Goal: Task Accomplishment & Management: Manage account settings

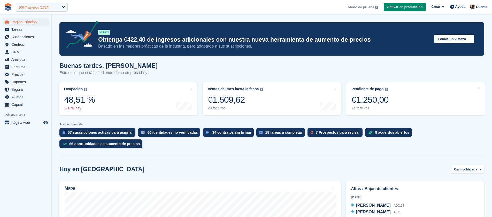
click at [55, 8] on div "100 Trasteros (1724)" at bounding box center [42, 7] width 52 height 9
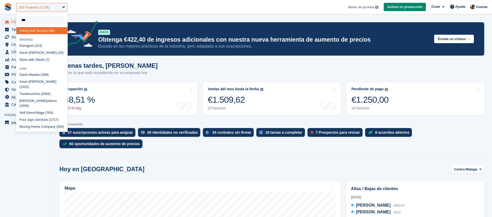
type input "****"
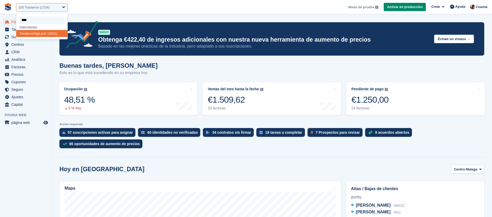
select select "****"
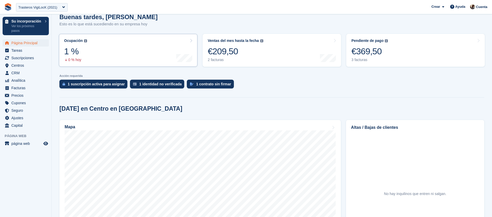
scroll to position [130, 0]
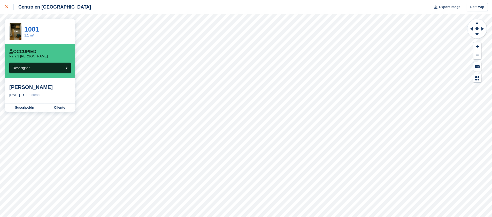
click at [6, 9] on div at bounding box center [9, 7] width 9 height 6
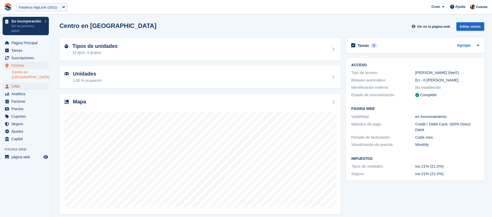
click at [29, 83] on span "CRM" at bounding box center [26, 86] width 31 height 7
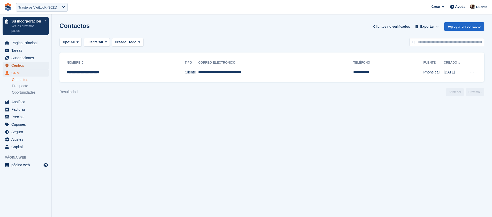
click at [21, 64] on span "Centros" at bounding box center [26, 65] width 31 height 7
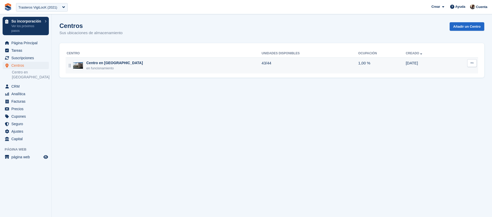
click at [131, 69] on div "Centro en Barcelona en funcionamiento" at bounding box center [164, 65] width 195 height 11
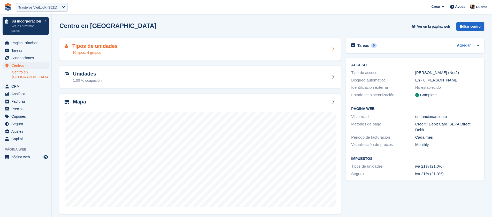
click at [134, 56] on div "Tipos de unidades 10 tipos, 4 grupos" at bounding box center [200, 49] width 282 height 23
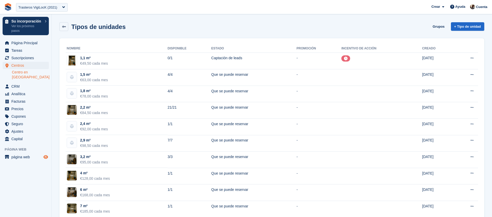
click at [47, 155] on icon "Vista previa de la tienda" at bounding box center [45, 157] width 5 height 4
click at [28, 43] on span "Página Principal" at bounding box center [26, 42] width 31 height 7
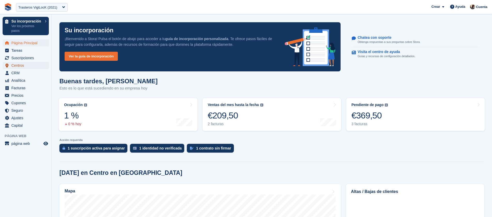
click at [23, 66] on span "Centros" at bounding box center [26, 65] width 31 height 7
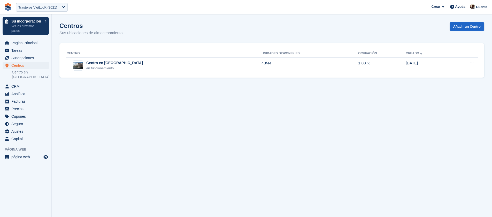
click at [392, 5] on span "**********" at bounding box center [246, 7] width 492 height 14
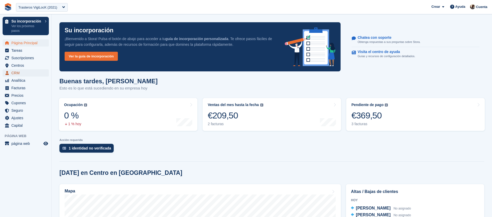
click at [28, 75] on span "CRM" at bounding box center [26, 72] width 31 height 7
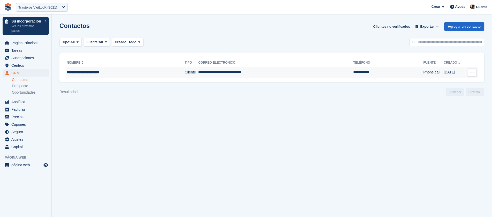
click at [135, 76] on td "**********" at bounding box center [125, 72] width 119 height 11
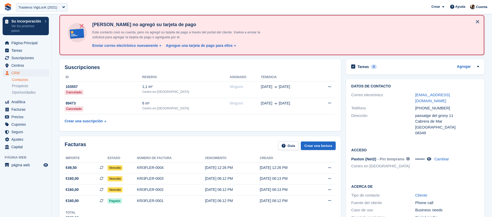
scroll to position [31, 0]
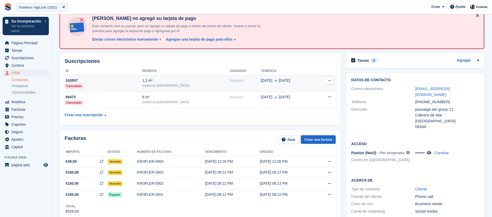
click at [230, 91] on td "Ninguno" at bounding box center [245, 83] width 31 height 17
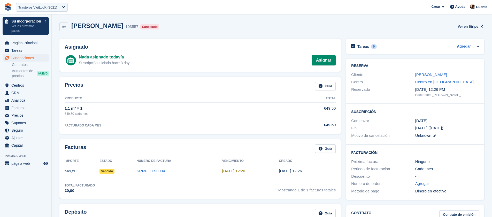
click at [270, 168] on td "27 Aug, 12:26" at bounding box center [250, 171] width 57 height 12
click at [78, 171] on td "€49,50" at bounding box center [82, 171] width 35 height 12
click at [154, 170] on link "KRI3FLER-0004" at bounding box center [151, 171] width 28 height 4
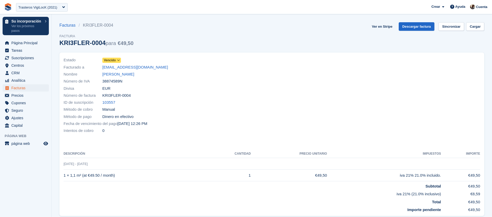
click at [114, 61] on span "Vencido" at bounding box center [110, 60] width 12 height 5
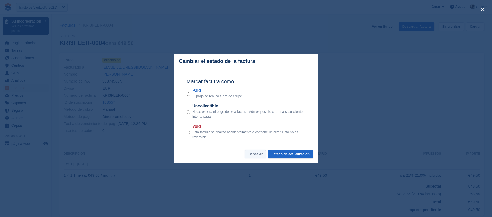
click at [257, 152] on button "Cancelar" at bounding box center [255, 154] width 21 height 9
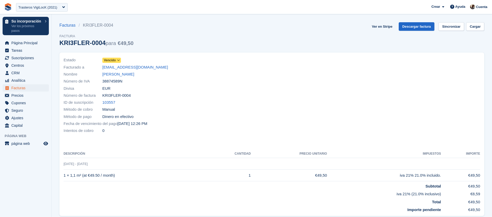
click at [121, 57] on div "Estado Vencido" at bounding box center [166, 60] width 205 height 7
click at [121, 59] on span at bounding box center [118, 60] width 4 height 4
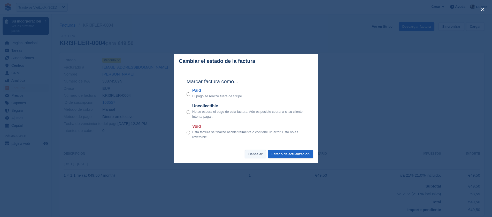
click at [254, 152] on button "Cancelar" at bounding box center [255, 154] width 21 height 9
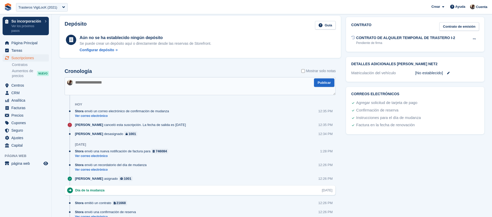
scroll to position [244, 0]
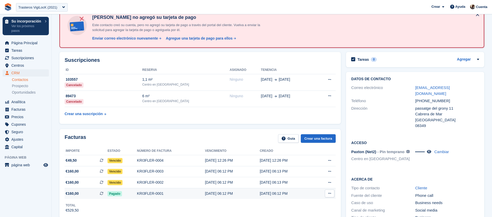
scroll to position [32, 0]
click at [432, 150] on icon at bounding box center [429, 152] width 4 height 4
click at [428, 150] on icon at bounding box center [428, 152] width 5 height 4
click at [21, 83] on li "Prospecto" at bounding box center [32, 86] width 40 height 6
click at [21, 84] on span "Prospecto" at bounding box center [20, 86] width 16 height 5
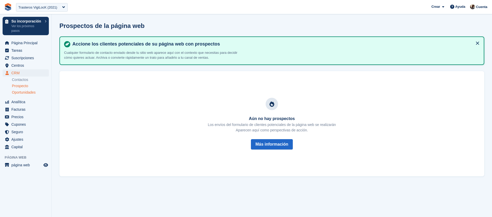
click at [38, 93] on div "Oportunidades" at bounding box center [30, 92] width 37 height 5
